Goal: Check status

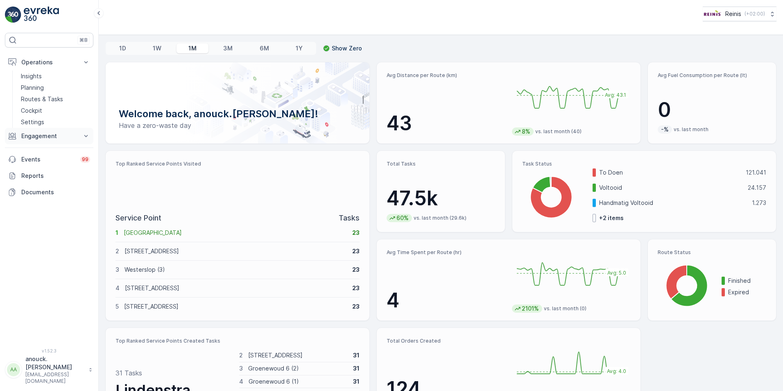
click at [69, 138] on p "Engagement" at bounding box center [49, 136] width 56 height 8
click at [36, 193] on p "Orders" at bounding box center [30, 196] width 19 height 8
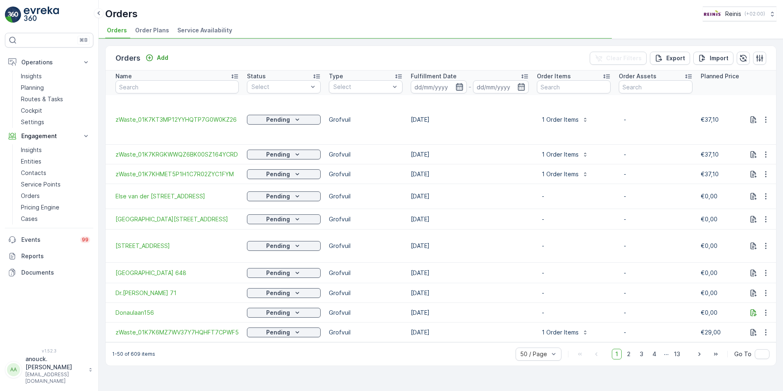
click at [460, 88] on icon "button" at bounding box center [459, 87] width 8 height 8
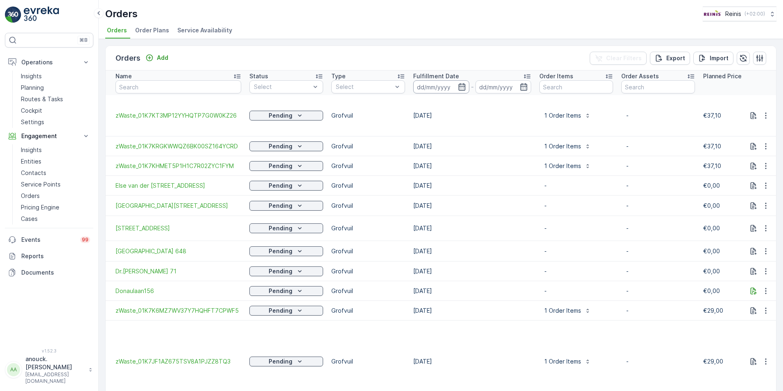
click at [459, 82] on input at bounding box center [441, 86] width 56 height 13
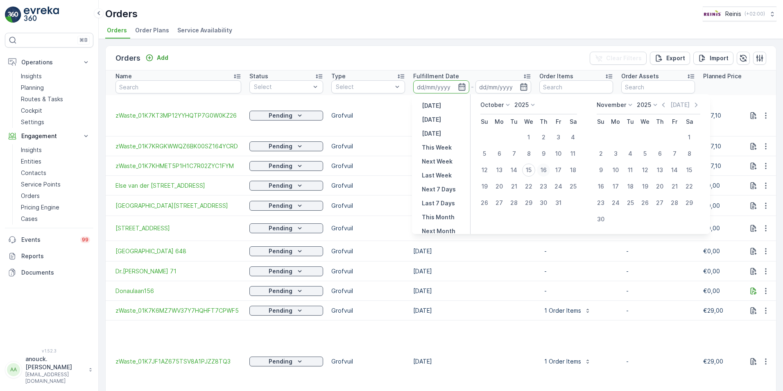
click at [542, 170] on div "16" at bounding box center [543, 169] width 13 height 13
type input "[DATE]"
click at [542, 170] on div "16" at bounding box center [543, 169] width 13 height 13
type input "[DATE]"
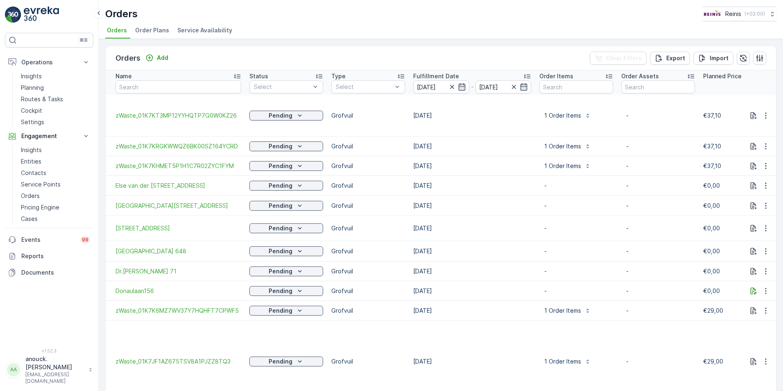
click at [478, 32] on ul "Orders Order Plans Service Availability" at bounding box center [437, 32] width 665 height 14
